Goal: Task Accomplishment & Management: Use online tool/utility

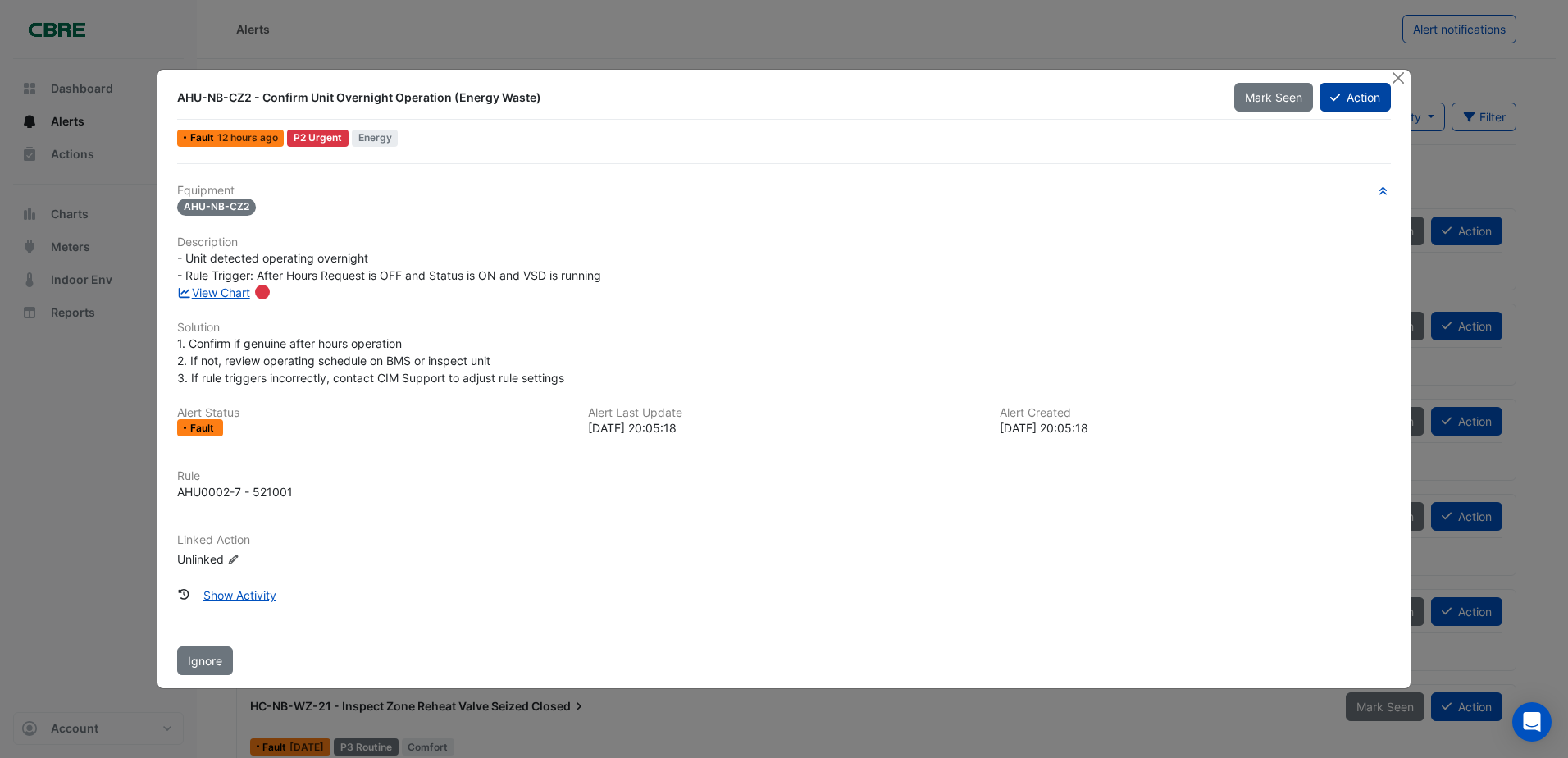
click at [1348, 93] on button "Action" at bounding box center [1354, 97] width 72 height 29
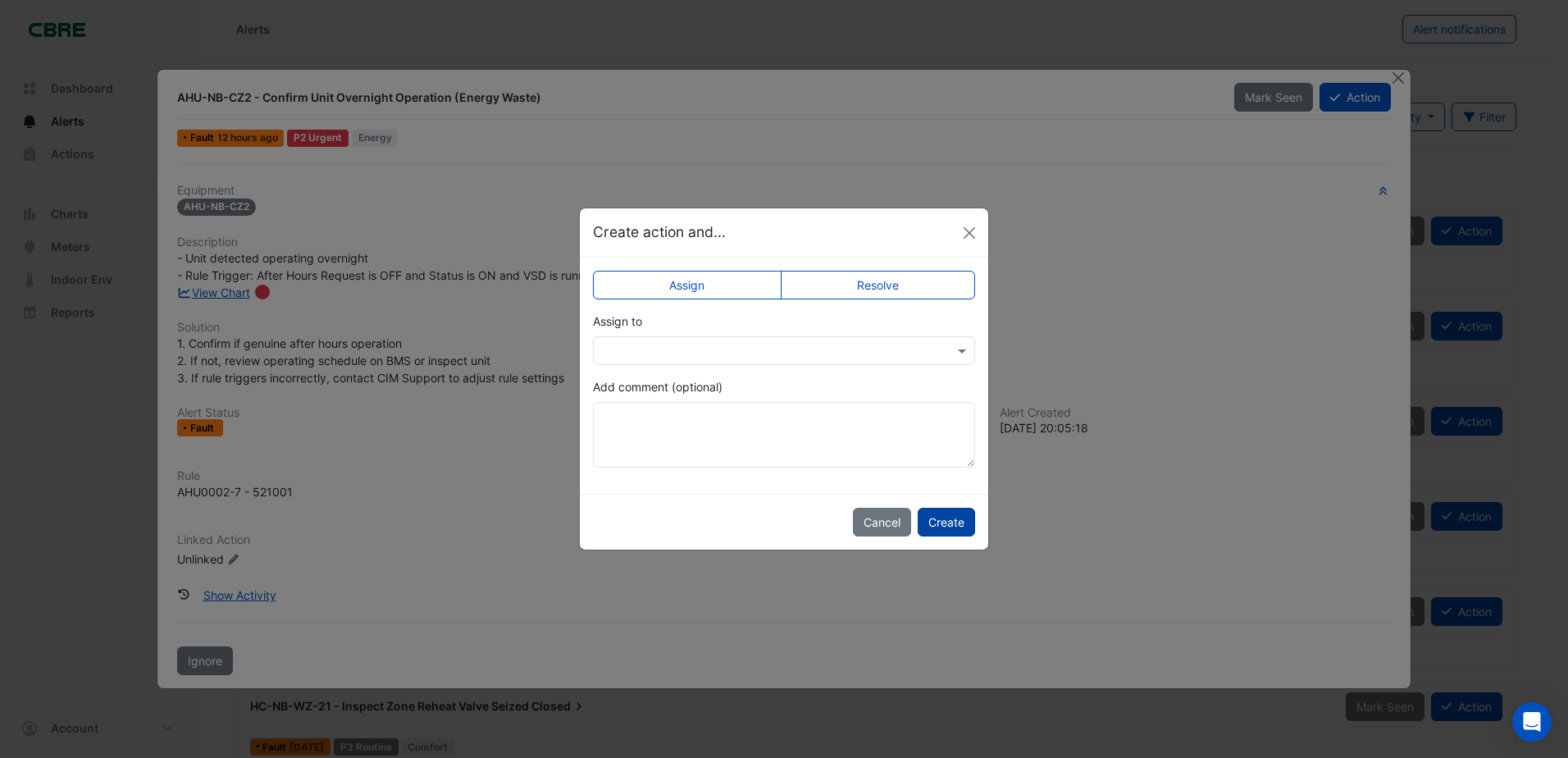
click at [940, 527] on button "Create" at bounding box center [946, 522] width 57 height 29
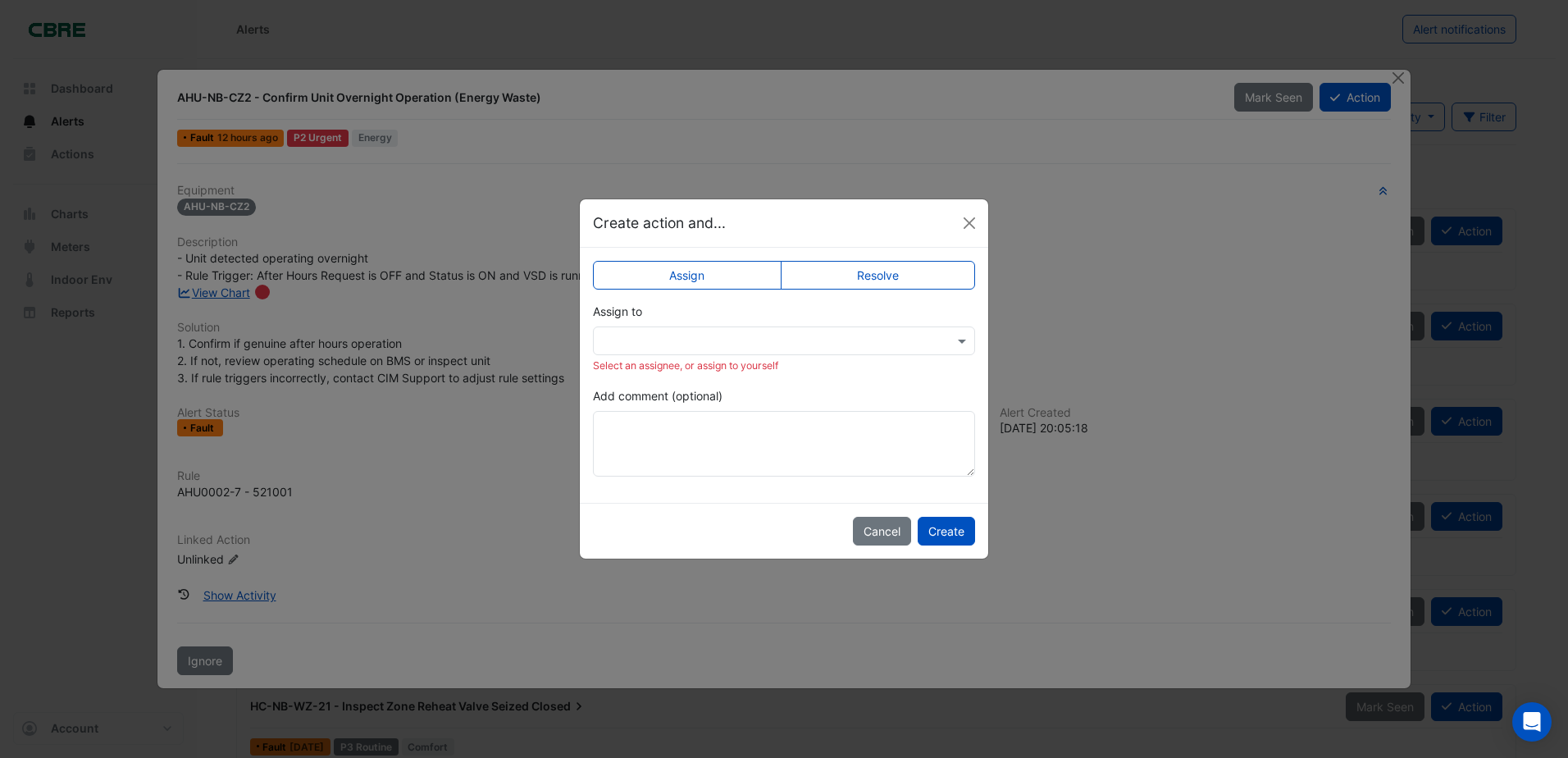
click at [875, 271] on label "Resolve" at bounding box center [878, 275] width 195 height 29
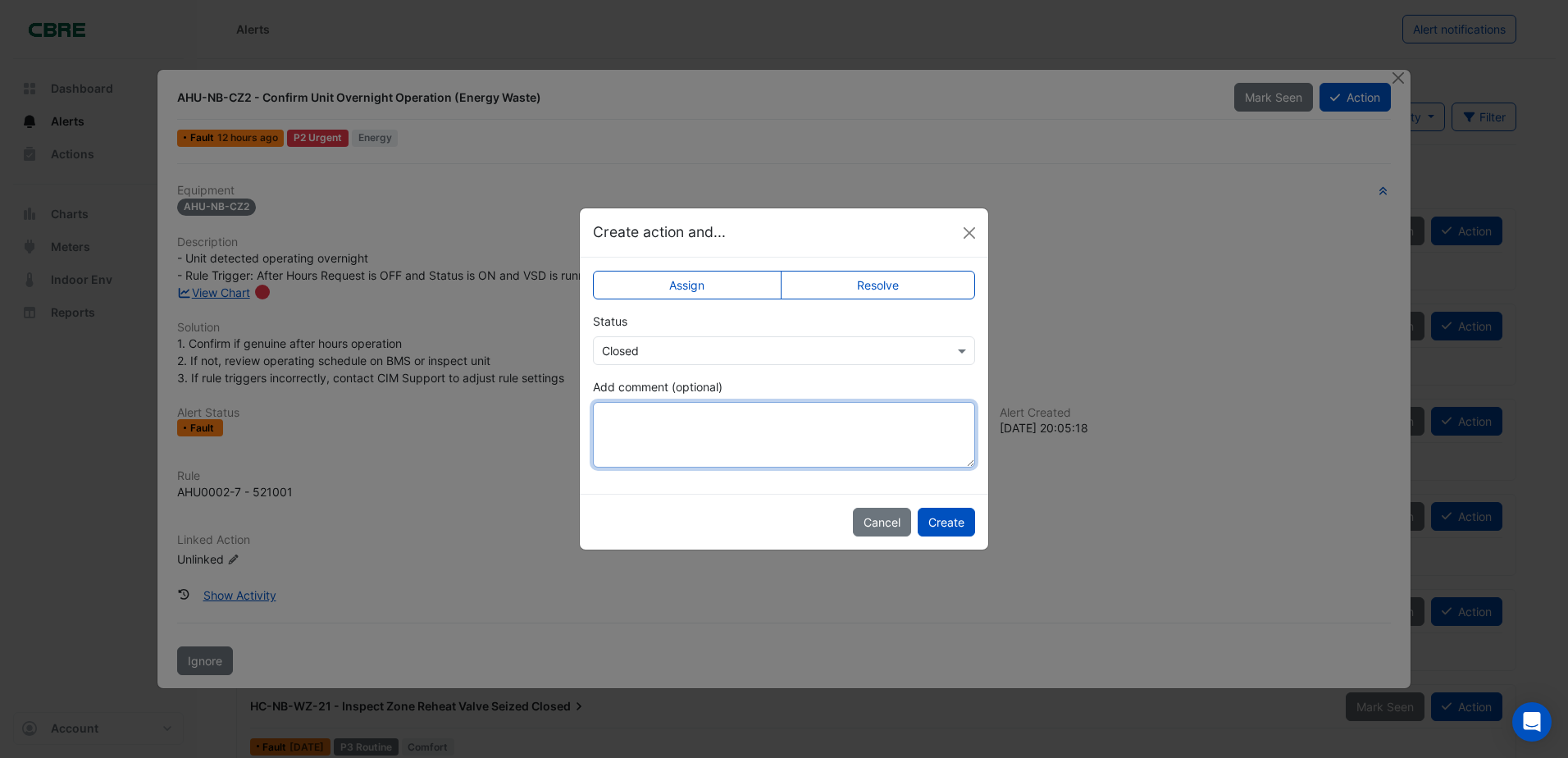
click at [612, 417] on textarea "Add comment (optional)" at bounding box center [784, 434] width 382 height 66
type textarea "**********"
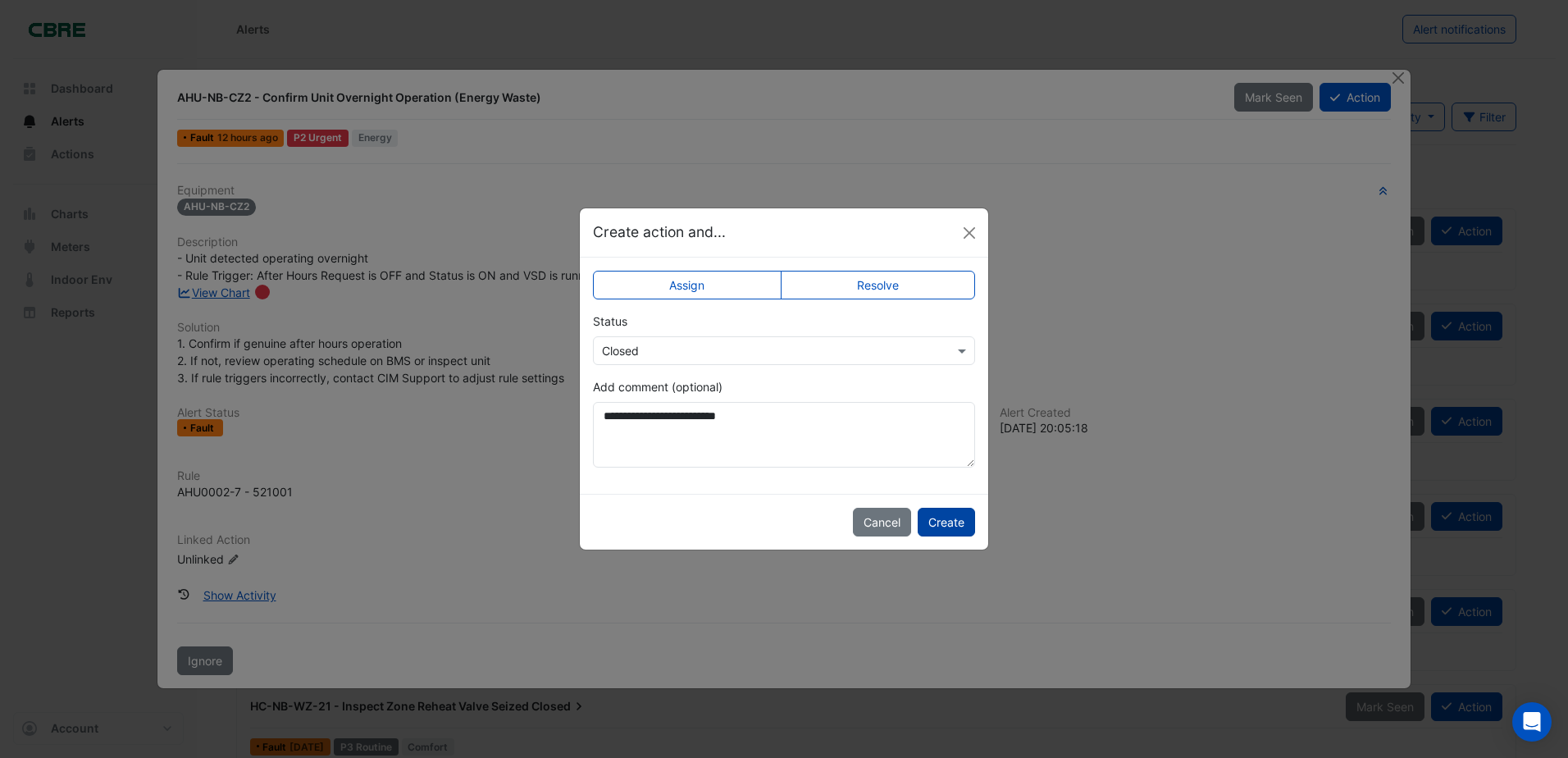
click at [933, 527] on button "Create" at bounding box center [946, 522] width 57 height 29
